Goal: Submit feedback/report problem

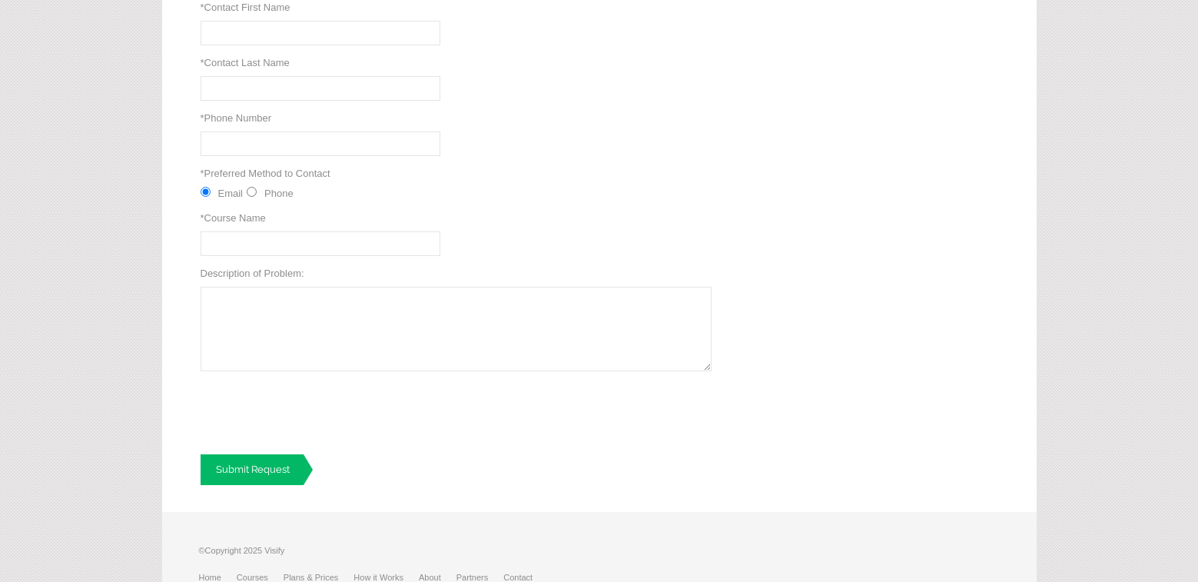
scroll to position [384, 0]
click at [254, 191] on input "Phone" at bounding box center [252, 191] width 10 height 10
radio input "true"
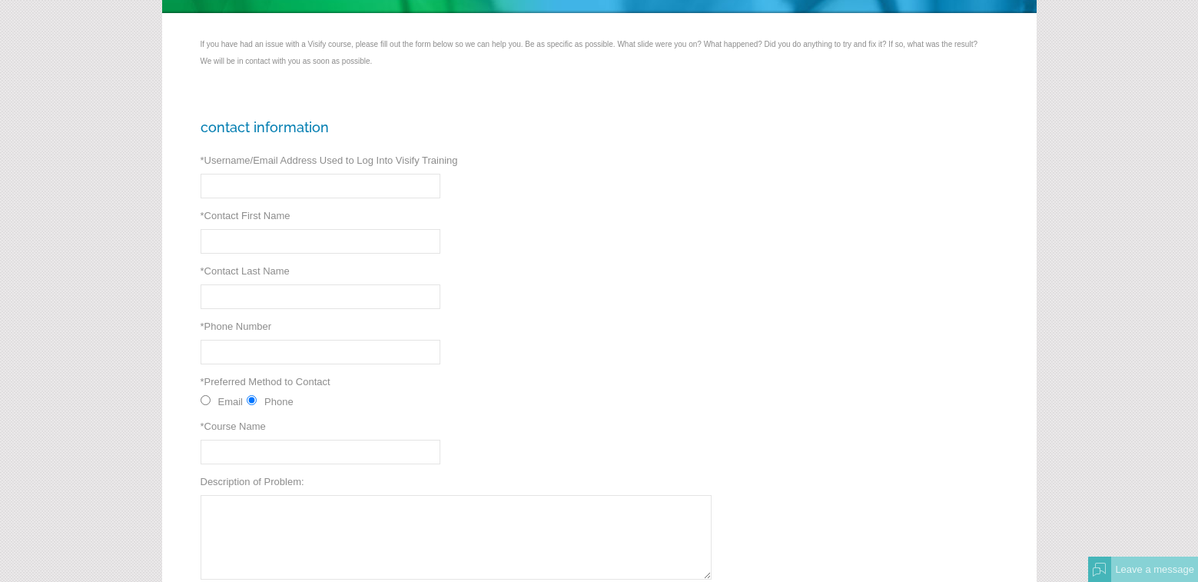
scroll to position [154, 0]
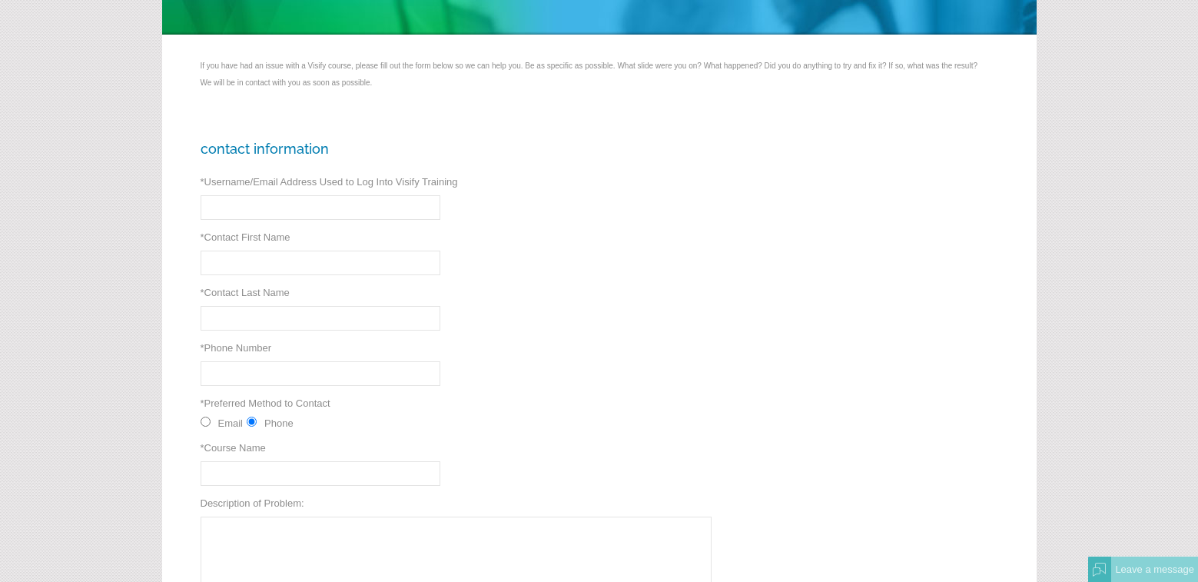
click at [287, 201] on input "* Username/Email Address Used to Log Into Visify Training" at bounding box center [321, 207] width 240 height 25
type input "michael.mersiovsky@daraenergy.com"
type input "Michael"
type input "Mersiovsky"
type input "9402497838"
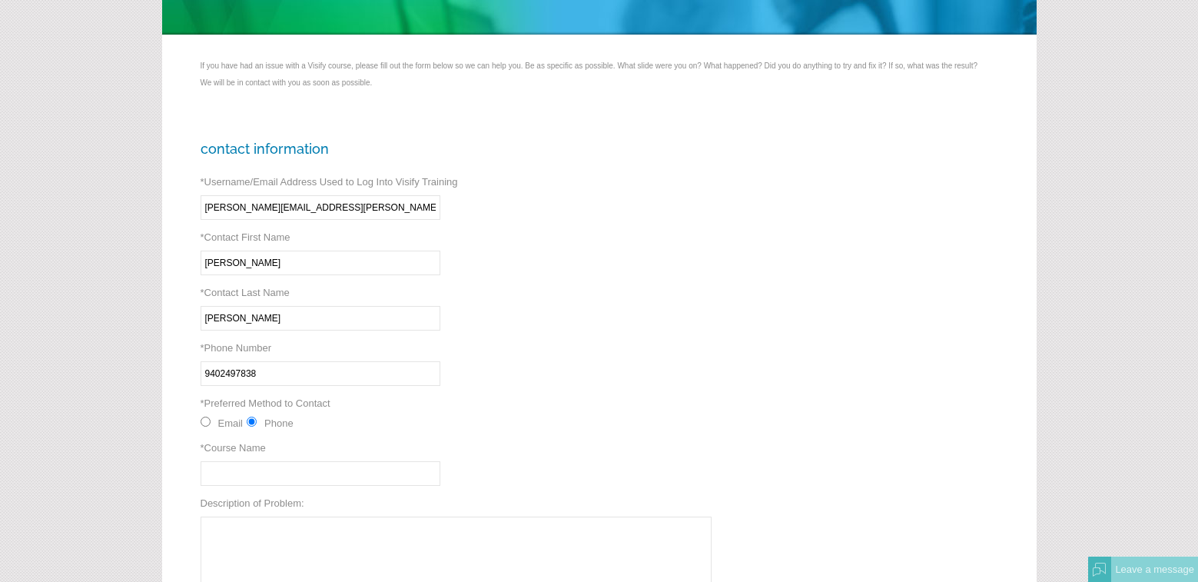
type input "PHMSA Reasonable Suspicion"
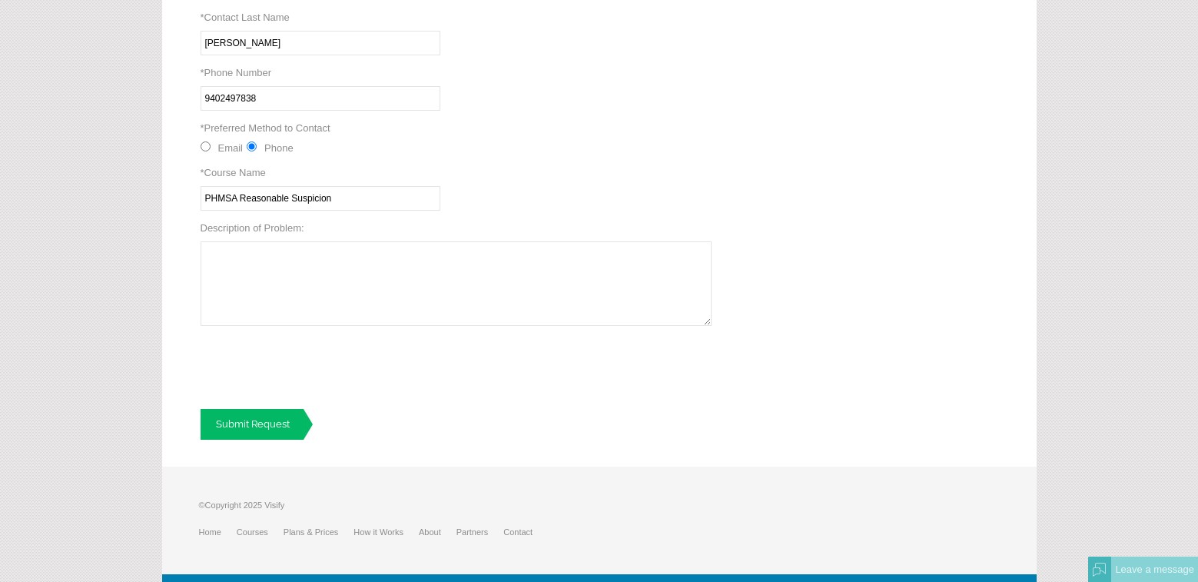
scroll to position [453, 0]
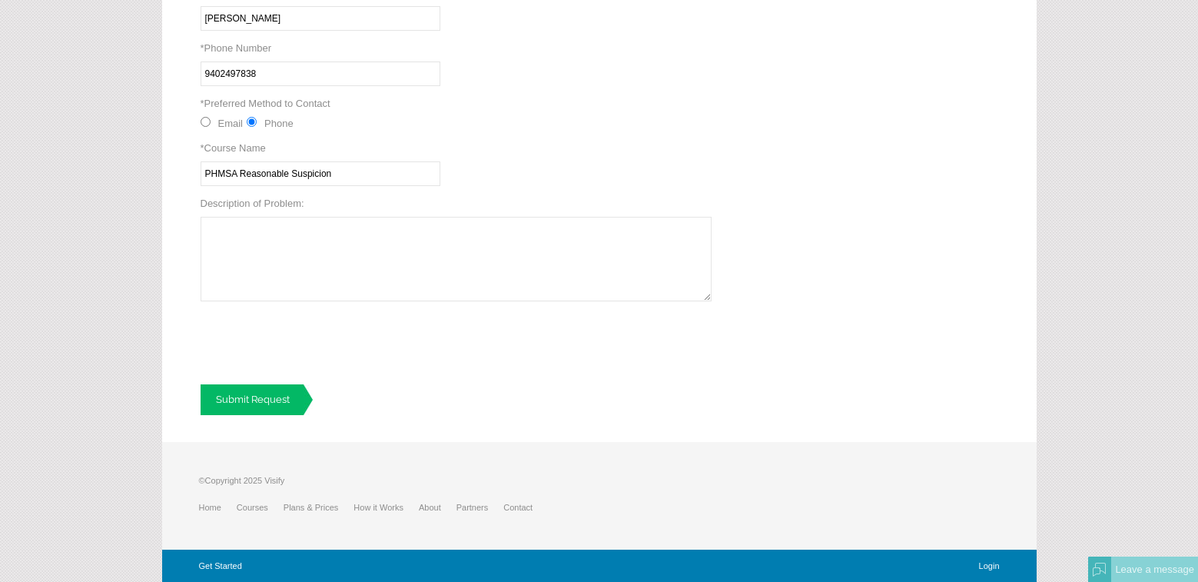
click at [313, 250] on textarea "Description of Problem:" at bounding box center [456, 259] width 511 height 85
type textarea "please contact me 940-249-7838"
click at [499, 122] on div "Contact Information * Username/Email Address Used to Log Into Visify Training m…" at bounding box center [599, 128] width 874 height 628
click at [244, 401] on link "Submit Request" at bounding box center [257, 399] width 112 height 31
